Goal: Transaction & Acquisition: Purchase product/service

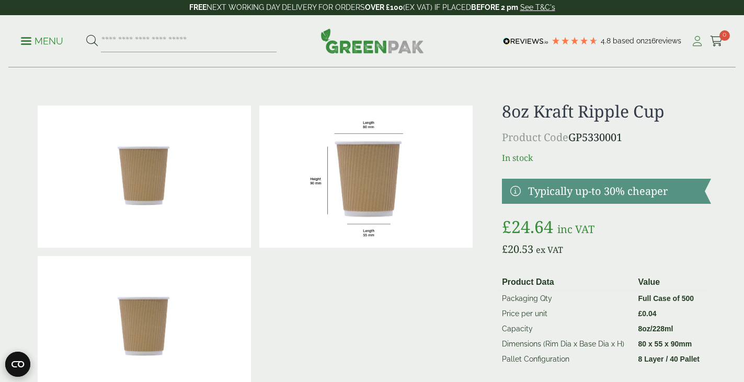
click at [695, 43] on icon at bounding box center [697, 41] width 13 height 10
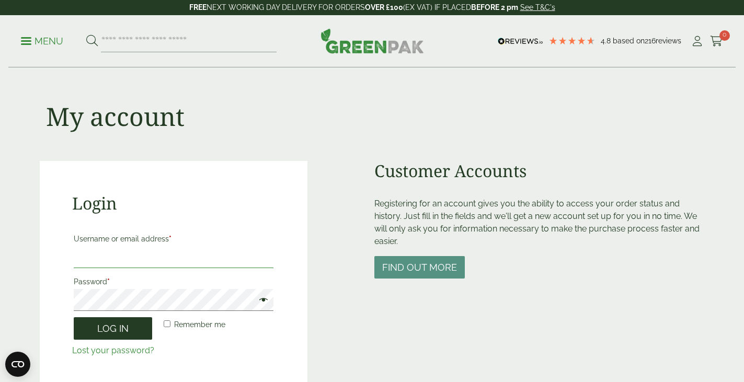
type input "**********"
click at [118, 327] on button "Log in" at bounding box center [113, 329] width 78 height 22
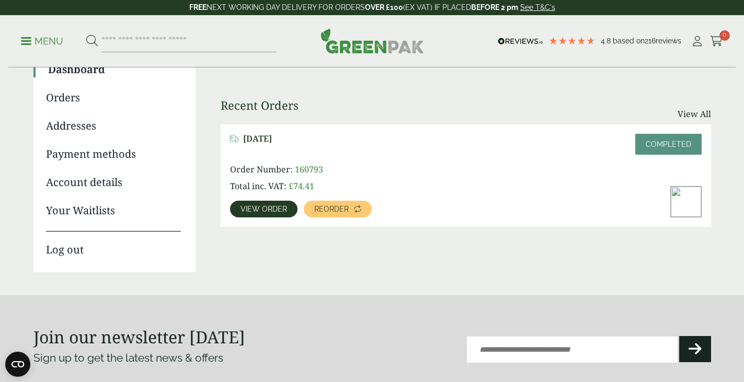
scroll to position [52, 0]
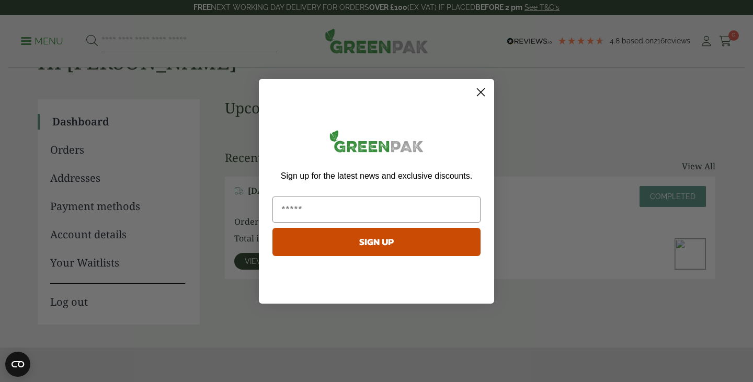
click at [480, 91] on icon "Close dialog" at bounding box center [481, 91] width 7 height 7
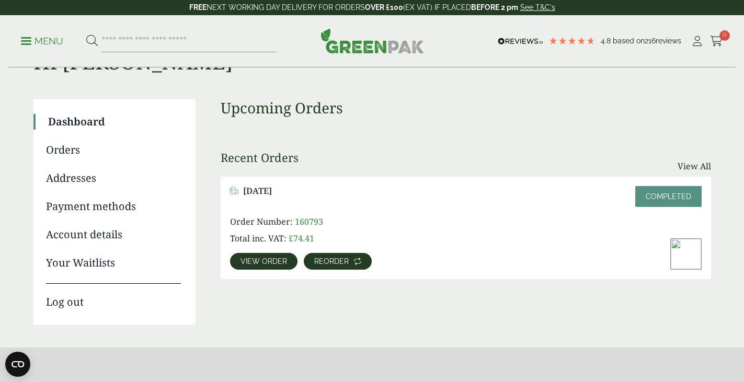
click at [319, 262] on span "Reorder" at bounding box center [331, 261] width 35 height 7
click at [319, 262] on div "[DATE] Completed Order Number: 160793 Total inc. VAT: £ 74.41 View order Reorder" at bounding box center [466, 228] width 491 height 103
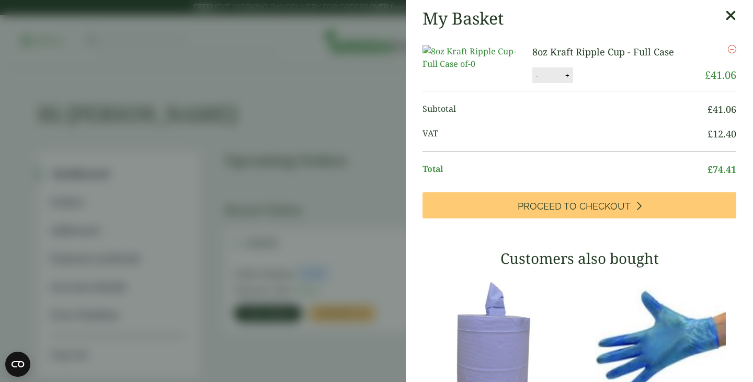
click at [561, 52] on link "8oz Kraft Ripple Cup - Full Case" at bounding box center [604, 52] width 142 height 13
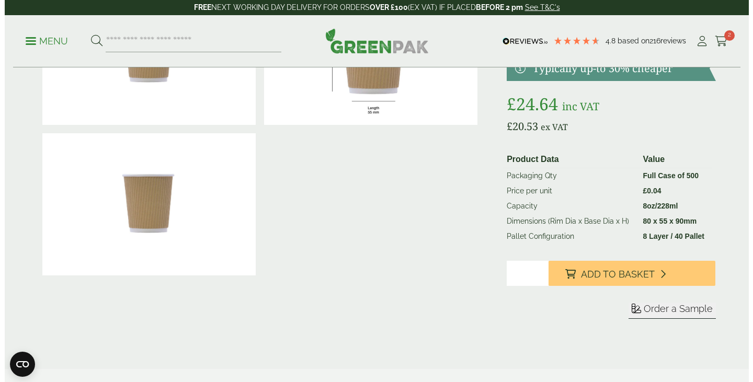
scroll to position [105, 0]
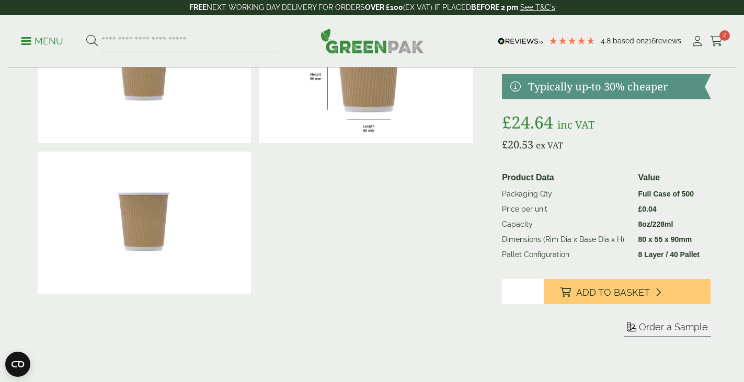
click at [536, 294] on input "*" at bounding box center [523, 291] width 42 height 25
click at [535, 288] on input "*" at bounding box center [523, 291] width 42 height 25
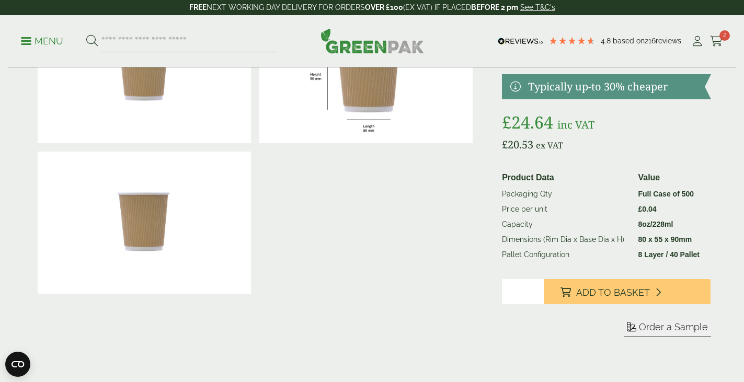
type input "*"
click at [535, 288] on input "*" at bounding box center [523, 291] width 42 height 25
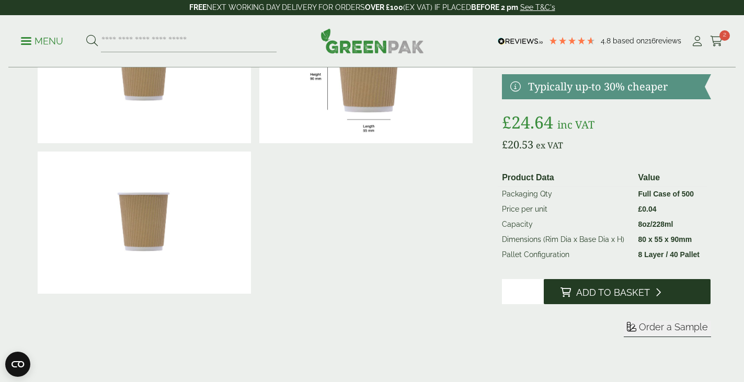
click at [608, 293] on span "Add to Basket" at bounding box center [613, 293] width 74 height 12
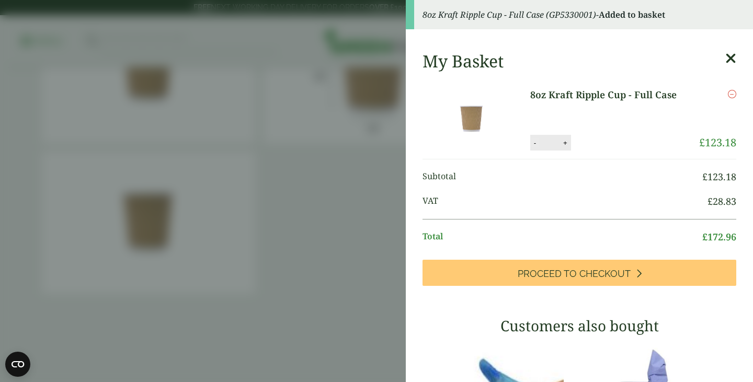
click at [531, 142] on button "-" at bounding box center [535, 143] width 8 height 9
type input "*"
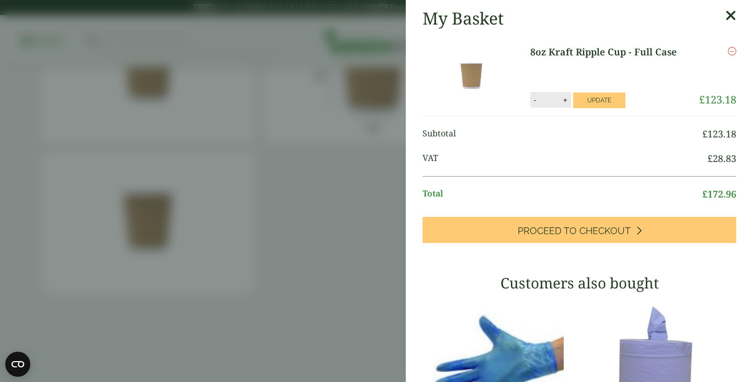
click at [601, 92] on div "8oz Kraft Ripple Cup - Full Case quantity - * + Update" at bounding box center [596, 100] width 132 height 16
click at [593, 100] on button "Update" at bounding box center [599, 101] width 52 height 16
